Goal: Complete application form: Complete application form

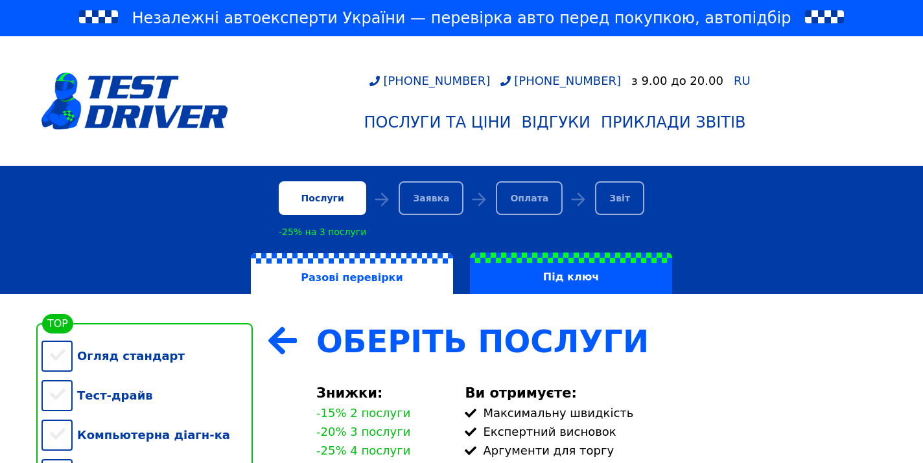
scroll to position [234, 0]
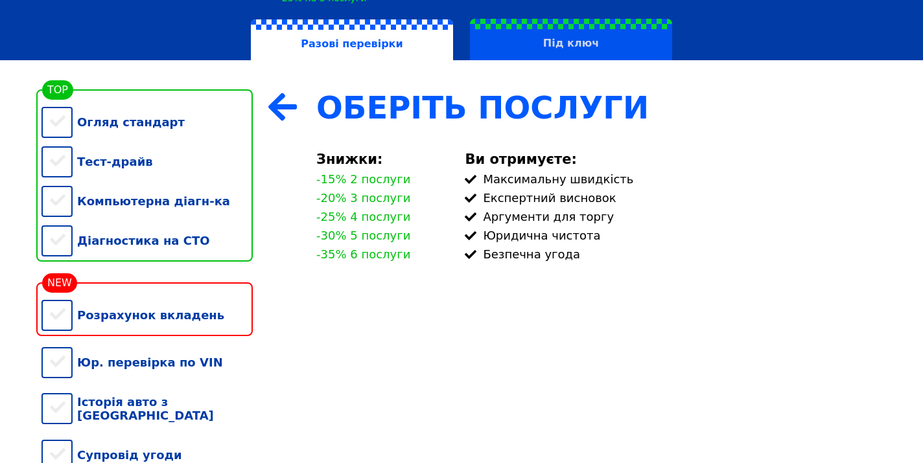
click at [579, 38] on label "Під ключ" at bounding box center [571, 39] width 202 height 41
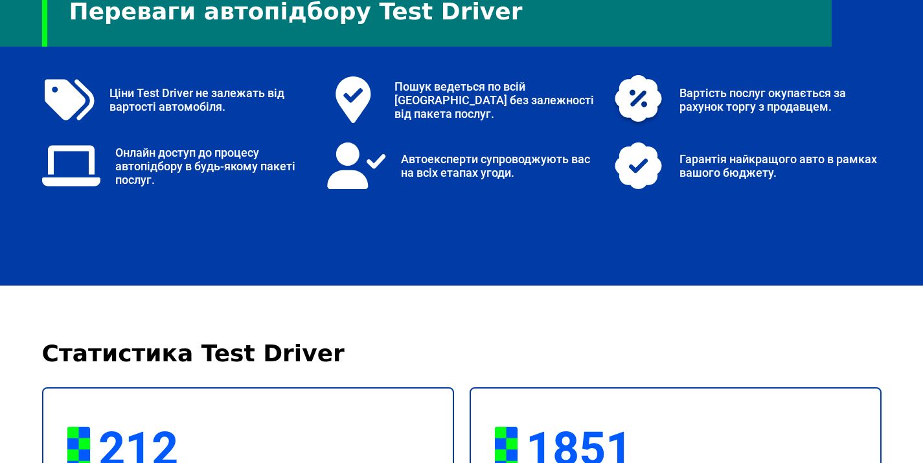
scroll to position [1291, 0]
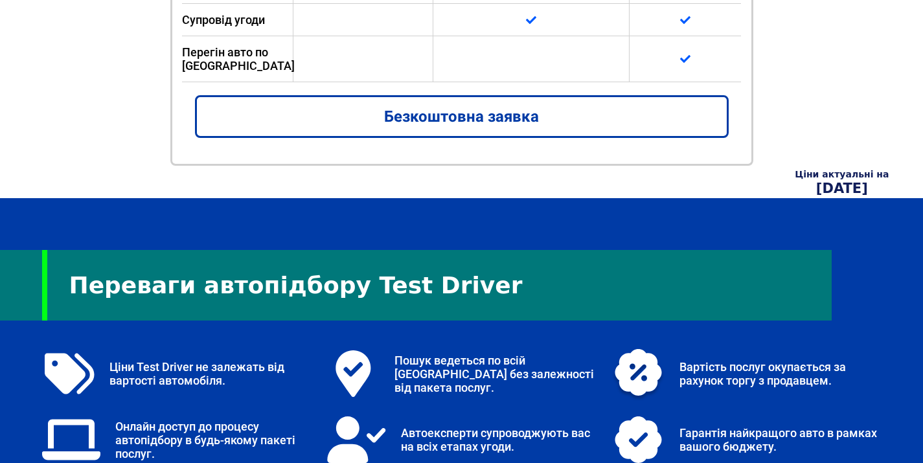
click at [553, 134] on link "Безкоштовна заявка" at bounding box center [462, 116] width 534 height 43
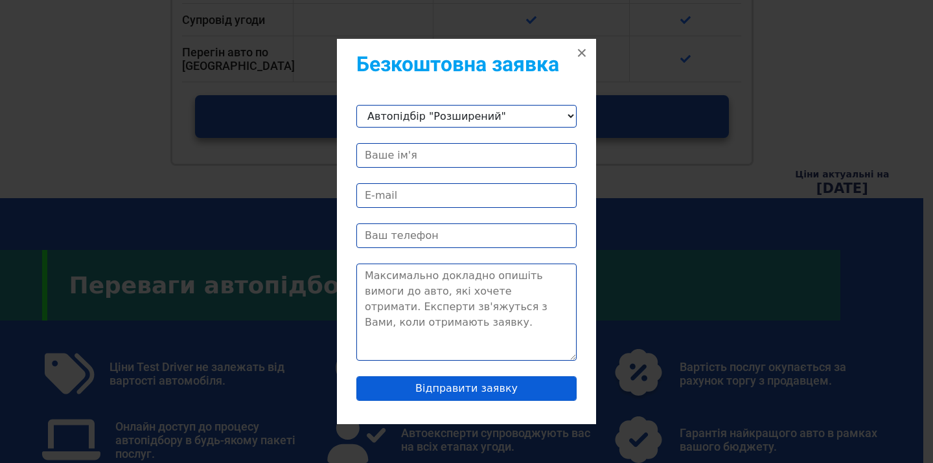
select select "Автопідбір "Король дороги""
type input "F"
type input "[PERSON_NAME]"
type input "п"
type input "[EMAIL_ADDRESS][DOMAIN_NAME]"
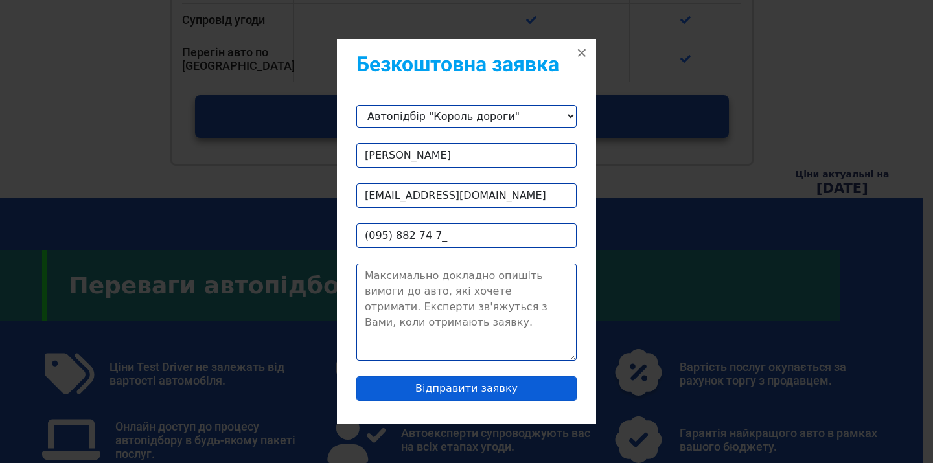
type input "[PHONE_NUMBER]"
click at [439, 308] on textarea "Contact form" at bounding box center [466, 312] width 220 height 97
click at [448, 282] on textarea "Contact form" at bounding box center [466, 312] width 220 height 97
click at [442, 277] on textarea "Contact form" at bounding box center [466, 312] width 220 height 97
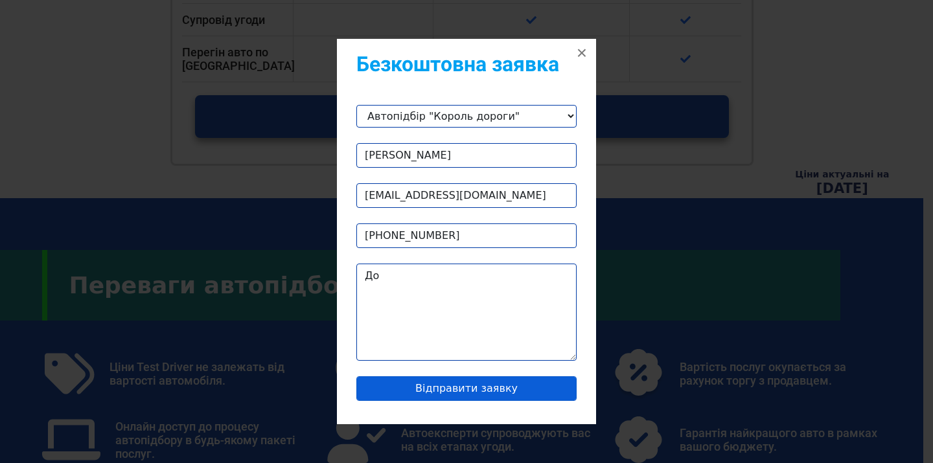
type textarea "Д"
paste textarea "Hyundai Elantra"
click at [416, 290] on textarea "Вітаю цікавить hHyundai Elantra" at bounding box center [466, 312] width 220 height 97
click at [540, 297] on textarea "Вітаю цікавить Hyundai Elantra" at bounding box center [466, 312] width 220 height 97
paste textarea "Hyundai Elantra"
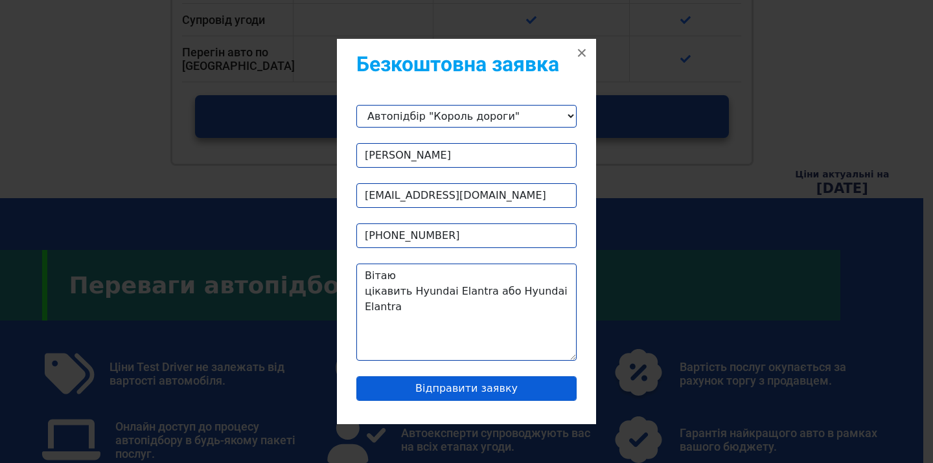
click at [375, 305] on textarea "Вітаю цікавить Hyundai Elantra або Hyundai Elantra" at bounding box center [466, 312] width 220 height 97
click at [376, 305] on textarea "Вітаю цікавить Hyundai Elantra або Hyundai Elantra" at bounding box center [466, 312] width 220 height 97
drag, startPoint x: 401, startPoint y: 306, endPoint x: 507, endPoint y: 286, distance: 108.1
click at [507, 286] on textarea "Вітаю цікавить Hyundai Elantra або Hyundai Veloster. Коробка автомат, пробіг до…" at bounding box center [466, 312] width 220 height 97
click at [534, 313] on textarea "Вітаю цікавить Hyundai Elantra або bmw 1. Коробка автомат, пробіг до 150к" at bounding box center [466, 312] width 220 height 97
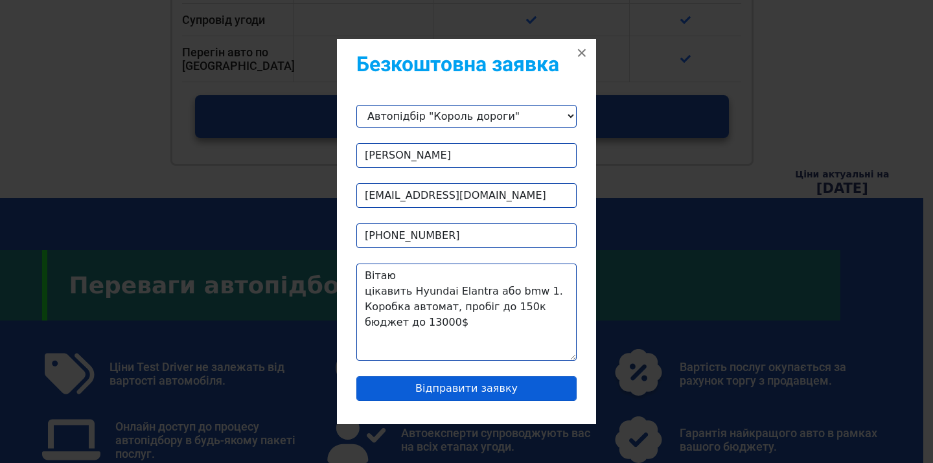
click at [430, 324] on textarea "Вітаю цікавить Hyundai Elantra або bmw 1. Коробка автомат, пробіг до 150к бюдже…" at bounding box center [466, 312] width 220 height 97
type textarea "Вітаю цікавить Hyundai Elantra або bmw 1. Коробка автомат, пробіг до 150к бюдже…"
click at [463, 386] on input "Відправити заявку" at bounding box center [466, 388] width 220 height 25
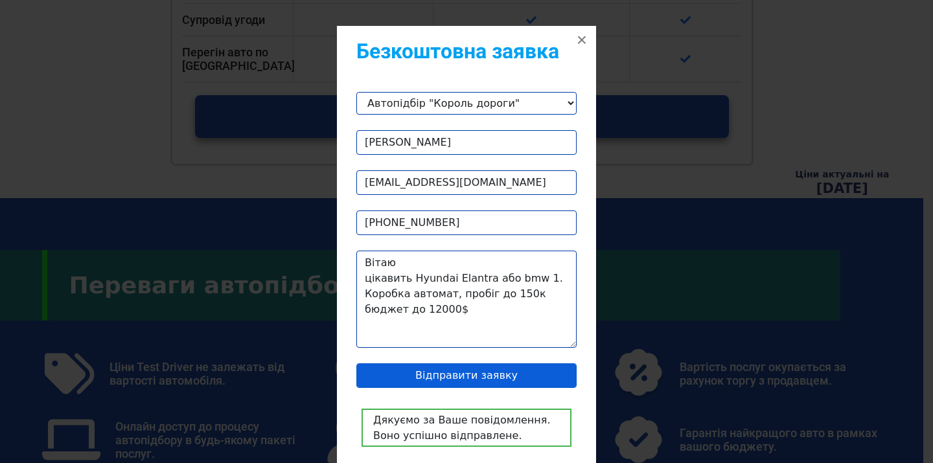
click at [575, 39] on button "×" at bounding box center [582, 40] width 29 height 29
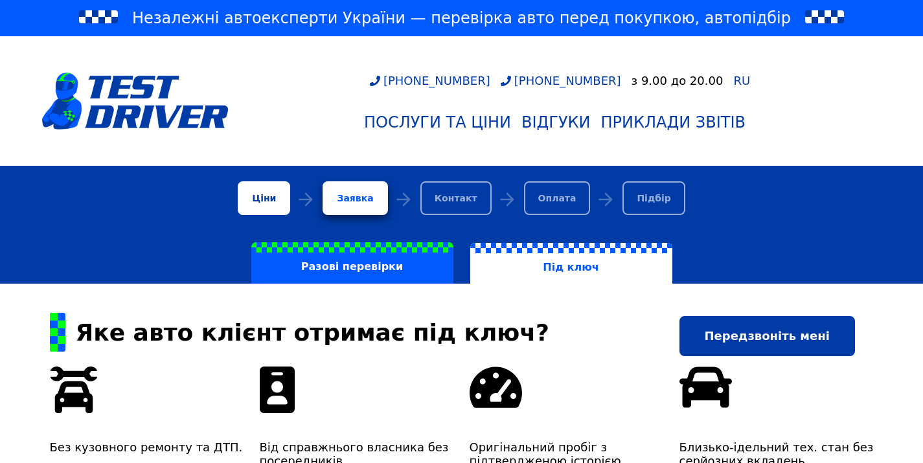
select select "Автопідбір "Король дороги""
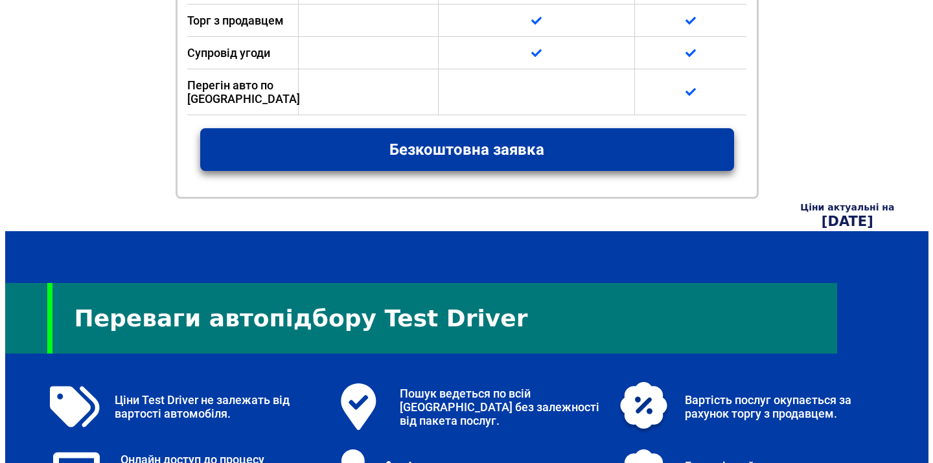
scroll to position [1258, 0]
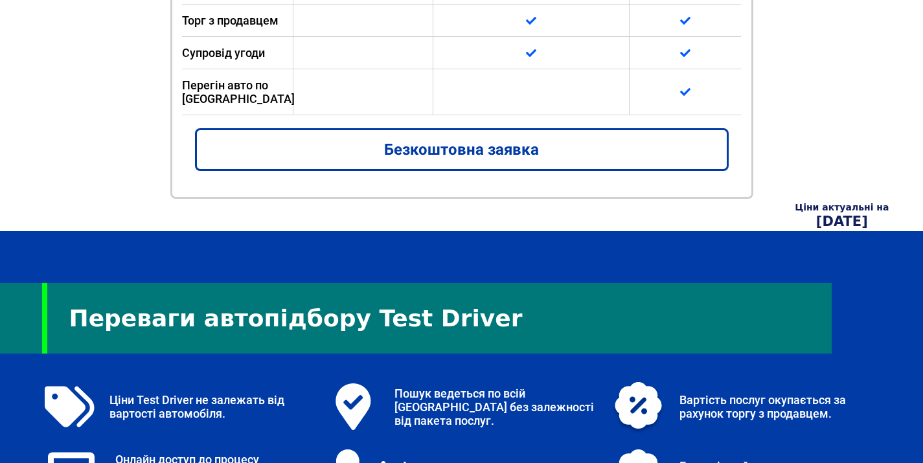
click at [383, 134] on link "Безкоштовна заявка" at bounding box center [462, 149] width 534 height 43
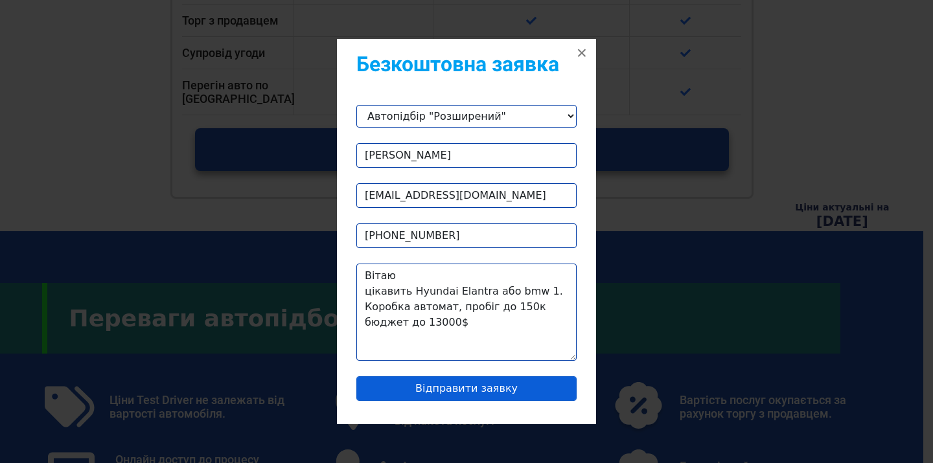
select select "Автопідбір "Стандарт""
drag, startPoint x: 491, startPoint y: 334, endPoint x: 347, endPoint y: 262, distance: 160.8
click at [348, 264] on div "Безкоштовна заявка Автопідбір "Стандарт" Автопідбір "Король дороги" Автопідбір …" at bounding box center [466, 232] width 259 height 386
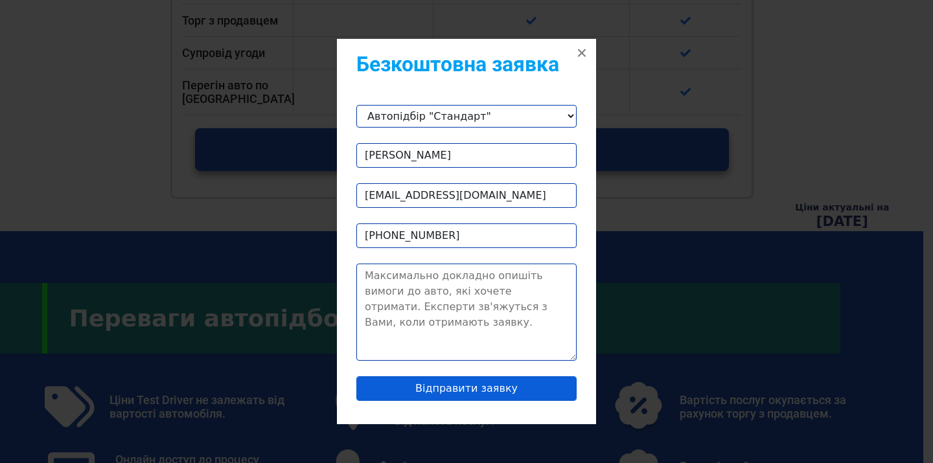
paste textarea "Перше авто, яке не вимагає капітальних вкладень. Із технічних характеристик - б…"
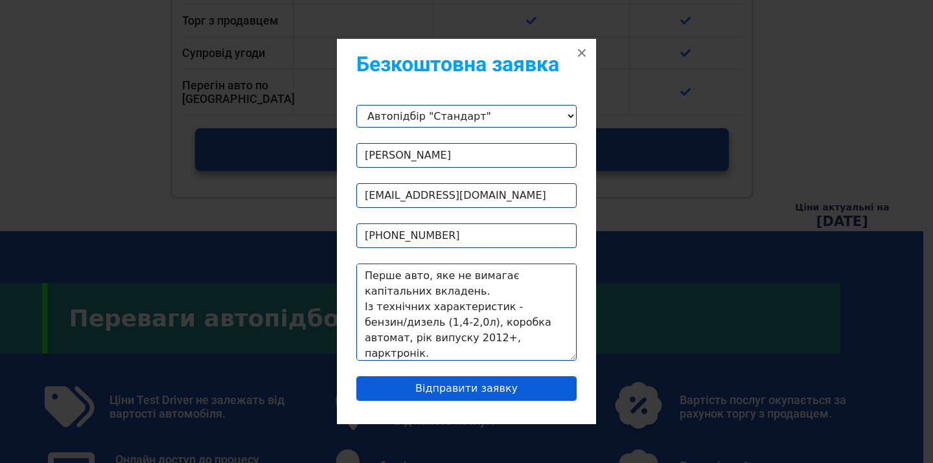
scroll to position [0, 0]
click at [364, 270] on textarea "Перше авто, яке не вимагає капітальних вкладень. Із технічних характеристик - б…" at bounding box center [466, 312] width 220 height 97
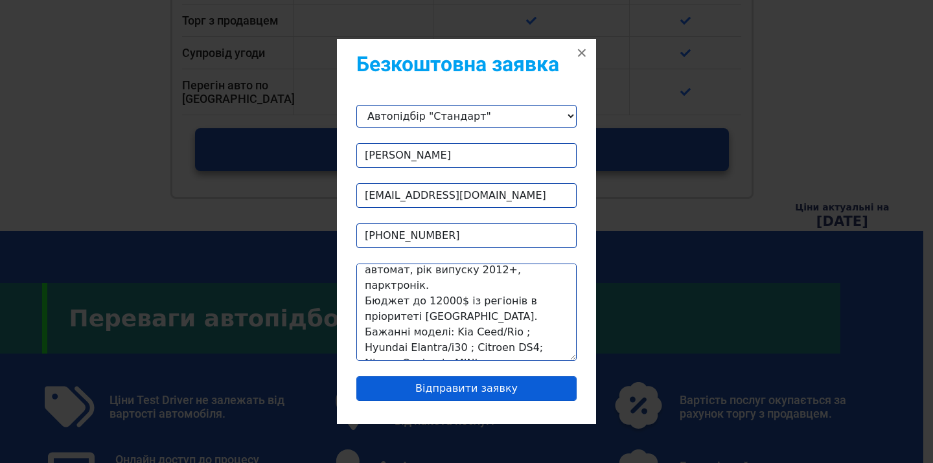
scroll to position [83, 0]
click at [415, 297] on textarea "Вітаю Перше авто, яке не вимагає капітальних вкладень. Із технічних характерист…" at bounding box center [466, 312] width 220 height 97
drag, startPoint x: 478, startPoint y: 297, endPoint x: 421, endPoint y: 298, distance: 57.0
click at [421, 299] on textarea "Вітаю Перше авто, яке не вимагає капітальних вкладень. Із технічних характерист…" at bounding box center [466, 312] width 220 height 97
click at [438, 312] on textarea "Вітаю Перше авто, яке не вимагає капітальних вкладень. Із технічних характерист…" at bounding box center [466, 312] width 220 height 97
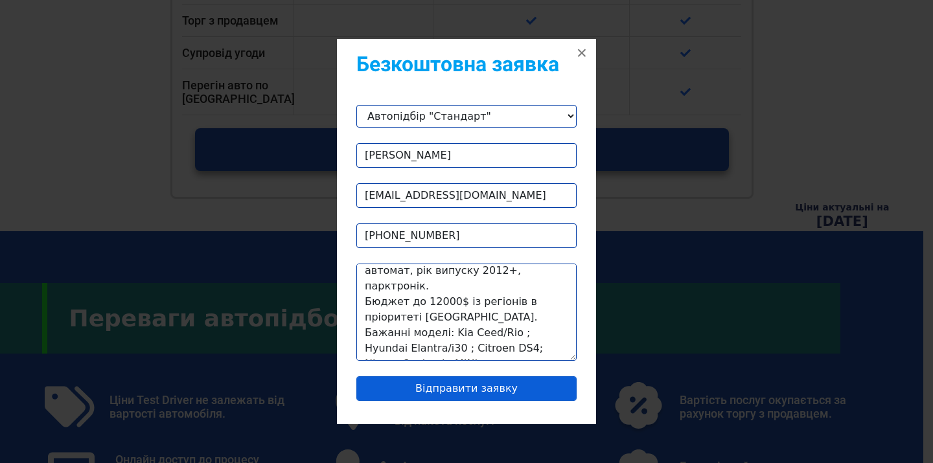
click at [480, 312] on textarea "Вітаю Перше авто, яке не вимагає капітальних вкладень. Із технічних характерист…" at bounding box center [466, 312] width 220 height 97
click at [480, 313] on textarea "Вітаю Перше авто, яке не вимагає капітальних вкладень. Із технічних характерист…" at bounding box center [466, 312] width 220 height 97
click at [550, 349] on textarea "Вітаю Перше авто, яке не вимагає капітальних вкладень. Із технічних характерист…" at bounding box center [466, 312] width 220 height 97
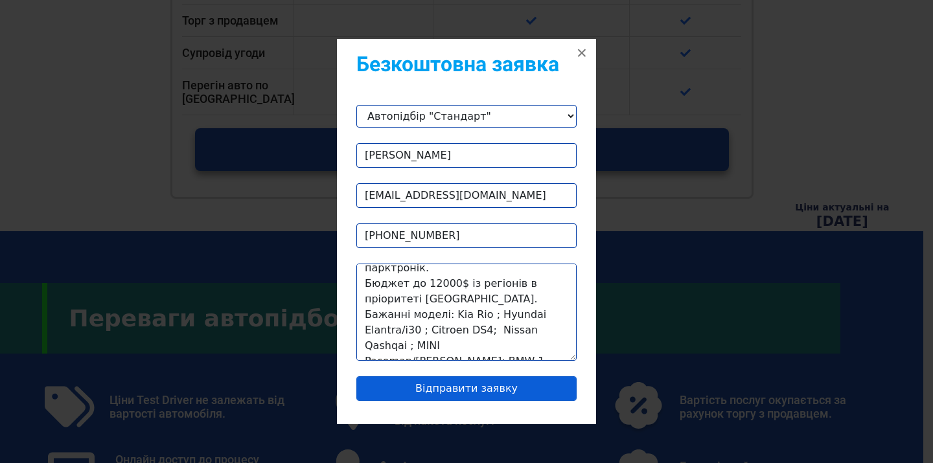
scroll to position [98, 0]
type textarea "Вітаю Перше авто, яке не вимагає капітальних вкладень. Із технічних характерист…"
click at [459, 386] on input "Відправити заявку" at bounding box center [466, 388] width 220 height 25
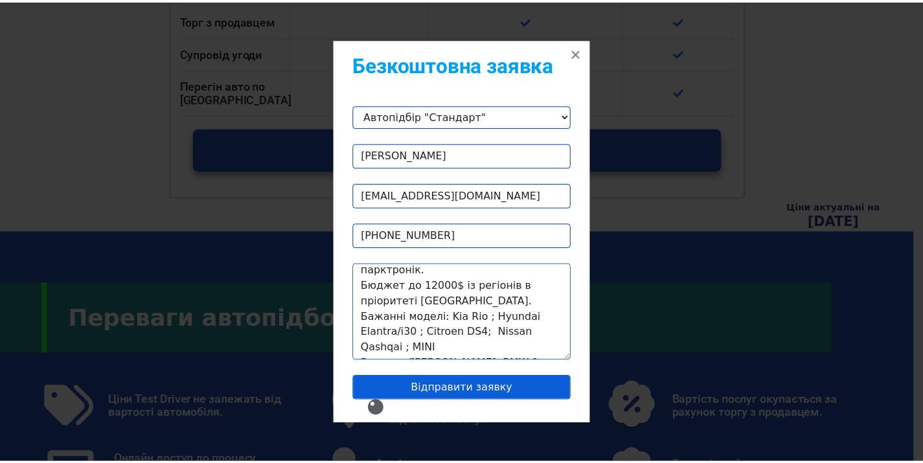
scroll to position [0, 0]
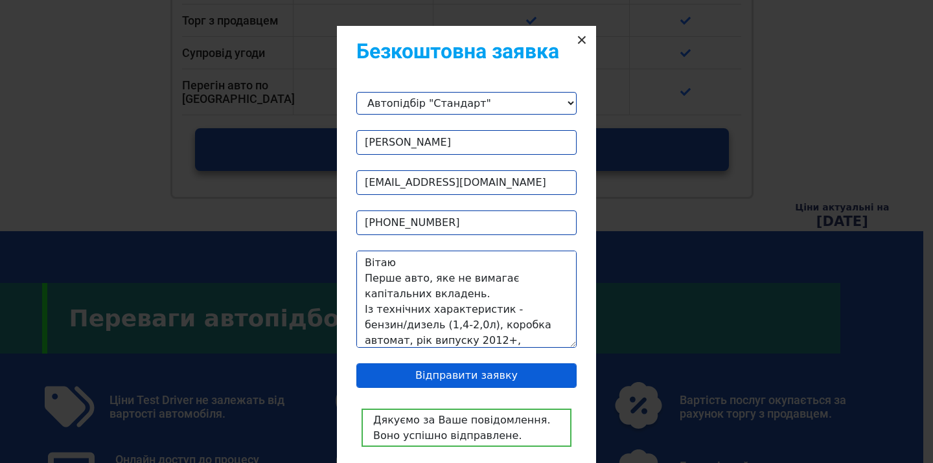
click at [578, 37] on button "×" at bounding box center [582, 40] width 29 height 29
